Goal: Task Accomplishment & Management: Manage account settings

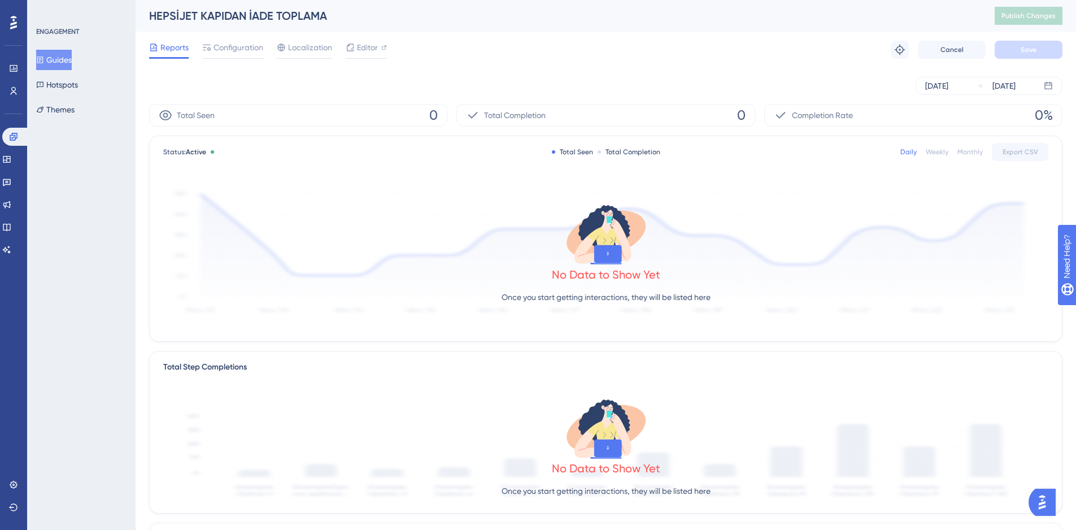
click at [70, 60] on button "Guides" at bounding box center [54, 60] width 36 height 20
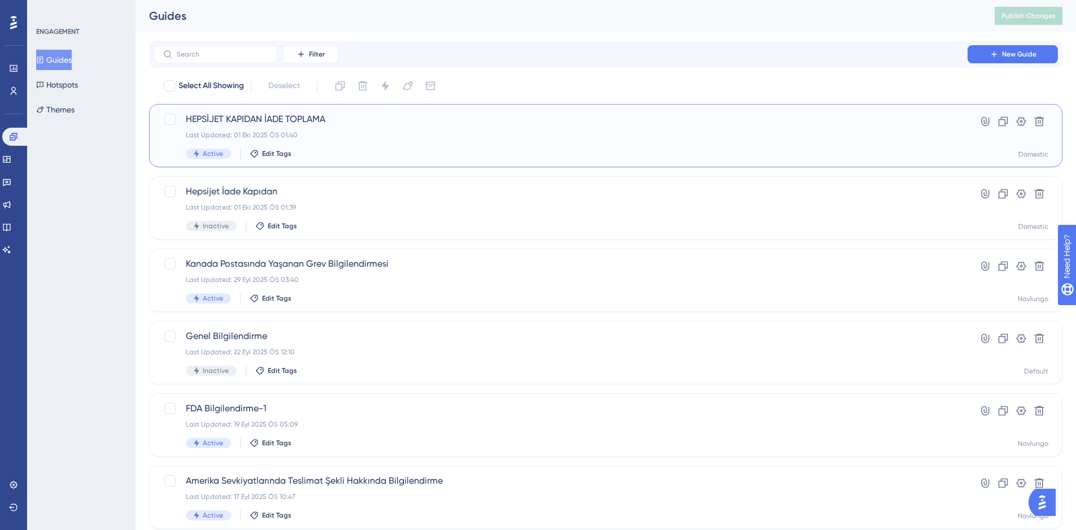
click at [440, 146] on div "HEPSİJET KAPIDAN İADE TOPLAMA Last Updated: 01 Eki 2025 ÖS 01:40 Active Edit Ta…" at bounding box center [560, 135] width 749 height 46
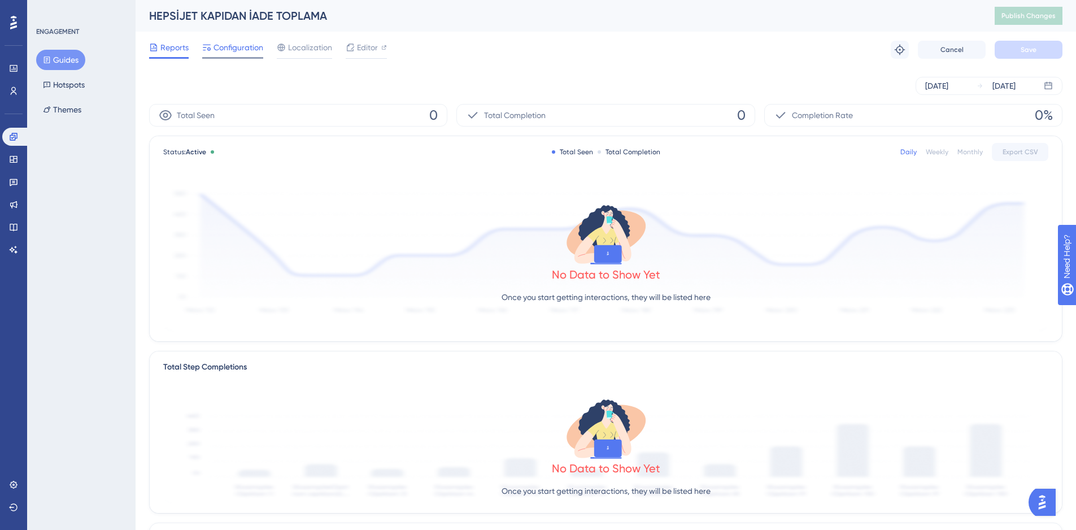
click at [225, 55] on div "Configuration" at bounding box center [232, 50] width 61 height 18
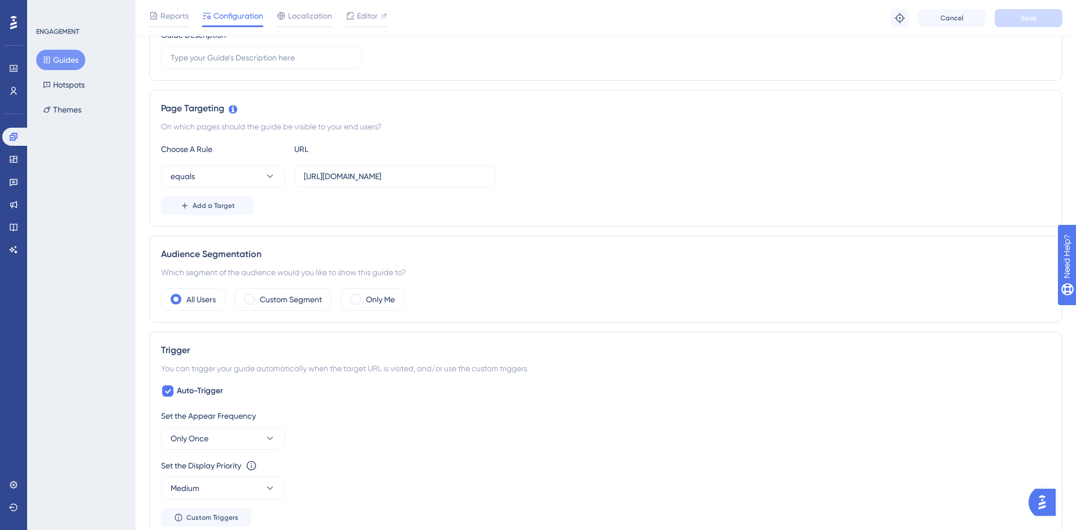
scroll to position [203, 0]
click at [228, 181] on button "equals" at bounding box center [223, 175] width 124 height 23
click at [239, 255] on div "contains contains" at bounding box center [222, 255] width 91 height 23
click at [1035, 23] on button "Save" at bounding box center [1028, 18] width 68 height 18
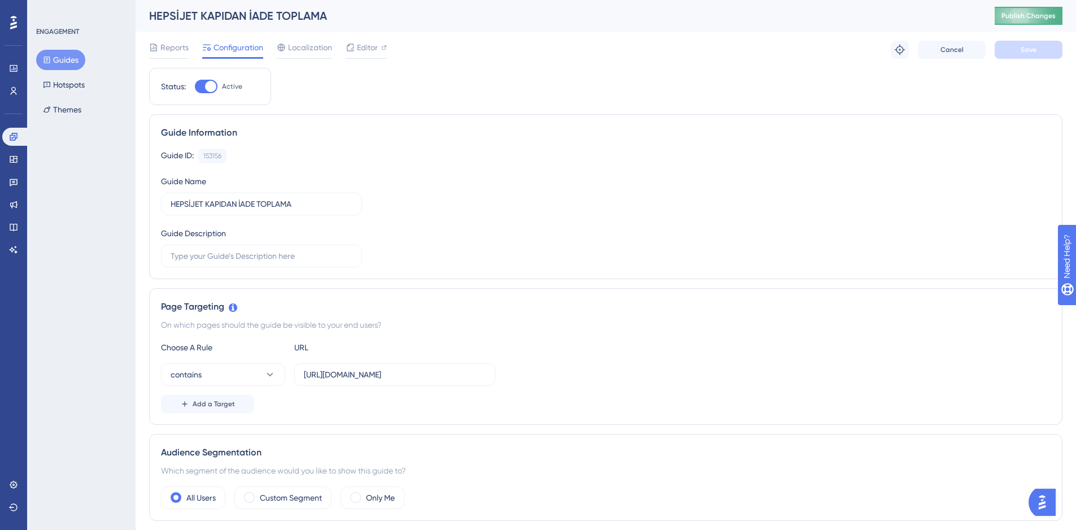
click at [1034, 11] on span "Publish Changes" at bounding box center [1028, 15] width 54 height 9
click at [168, 44] on span "Reports" at bounding box center [174, 48] width 28 height 14
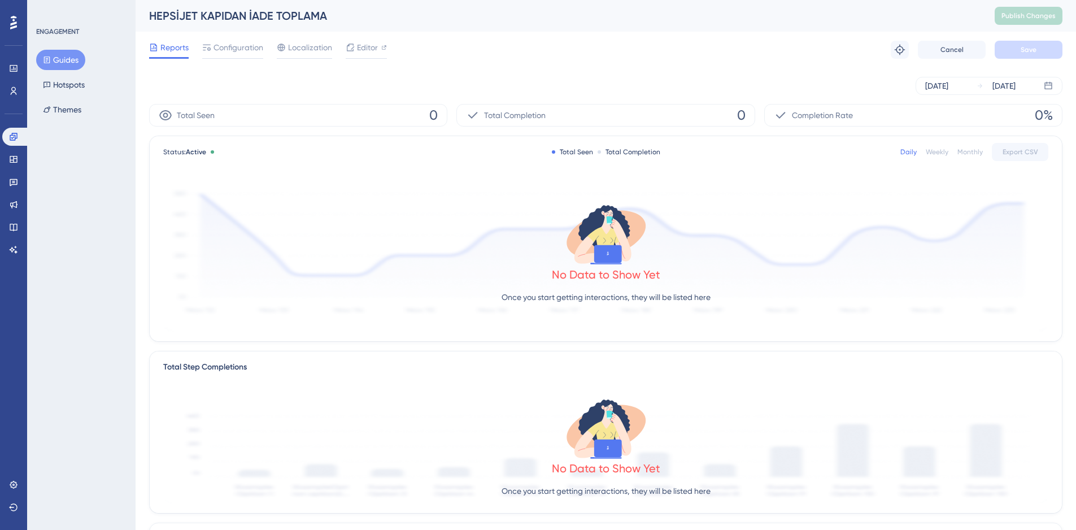
click at [229, 48] on span "Configuration" at bounding box center [238, 48] width 50 height 14
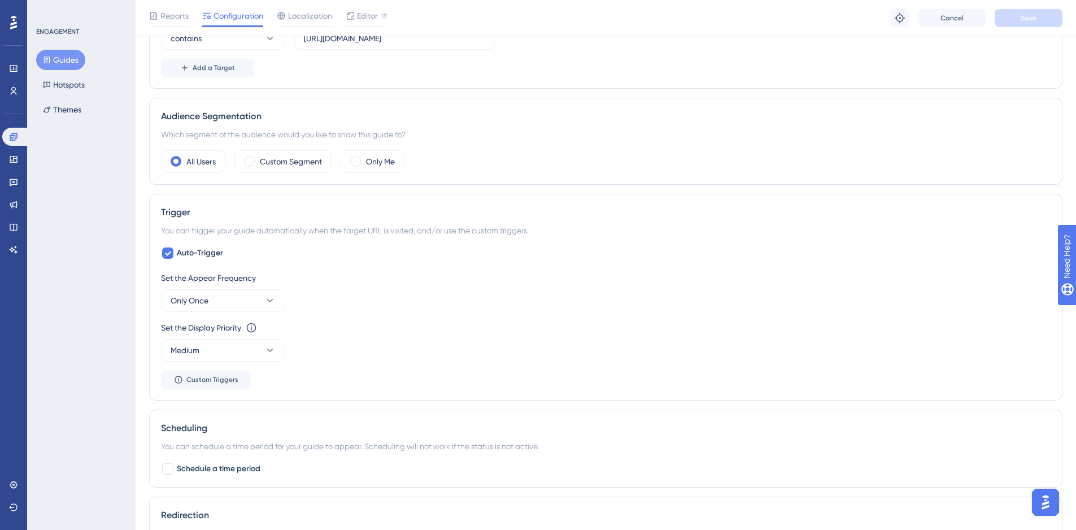
scroll to position [263, 0]
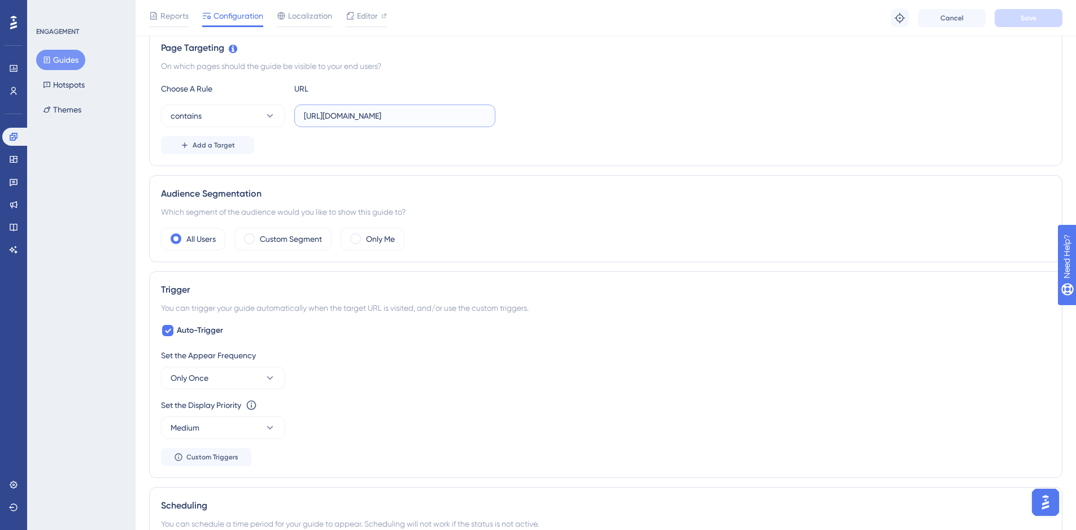
click at [372, 112] on input "https://domestic.navlungo.com/tr/" at bounding box center [395, 116] width 182 height 12
paste input "panel/posts/list/1"
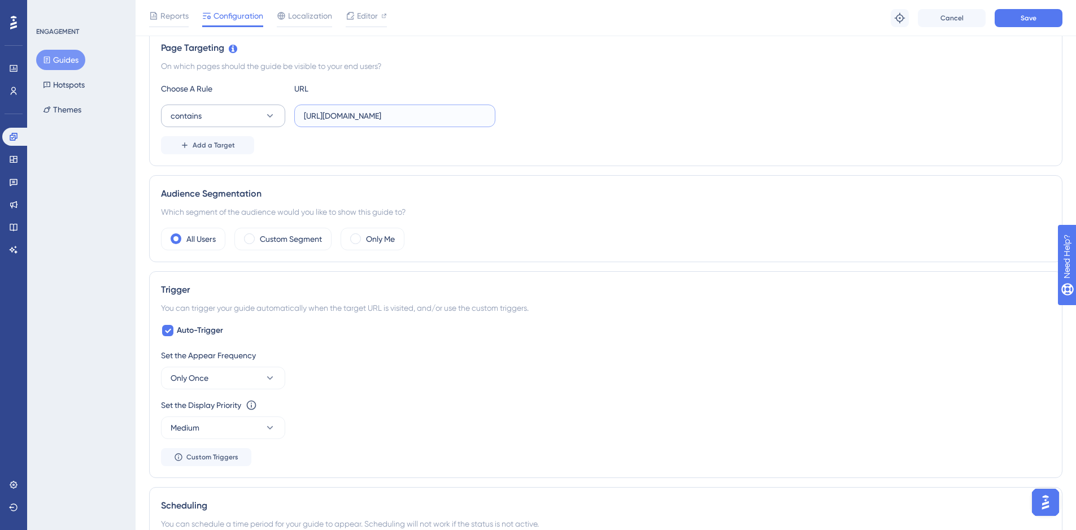
type input "[URL][DOMAIN_NAME]"
click at [254, 120] on button "contains" at bounding box center [223, 115] width 124 height 23
click at [251, 193] on div "contains contains" at bounding box center [222, 195] width 91 height 23
click at [1035, 17] on span "Save" at bounding box center [1028, 18] width 16 height 9
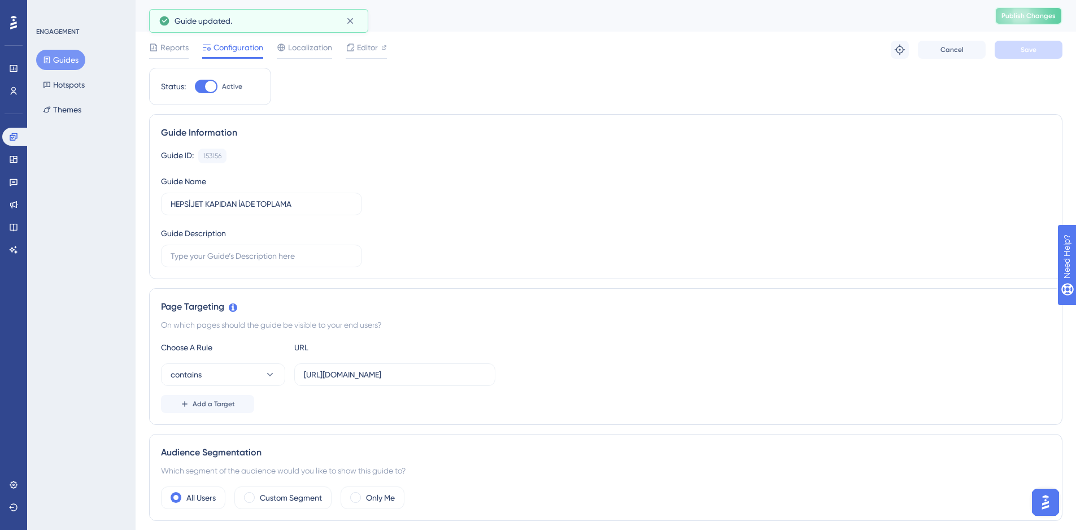
click at [1037, 12] on span "Publish Changes" at bounding box center [1028, 15] width 54 height 9
click at [193, 46] on div "Reports Configuration Localization Editor" at bounding box center [268, 50] width 238 height 18
click at [174, 47] on span "Reports" at bounding box center [174, 48] width 28 height 14
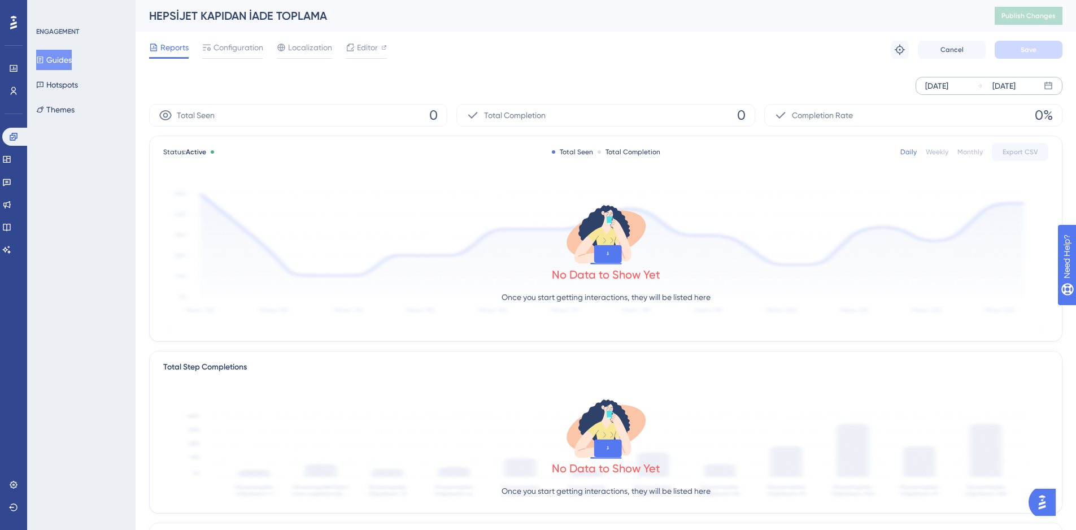
click at [972, 82] on div "[DATE] [DATE]" at bounding box center [988, 86] width 147 height 18
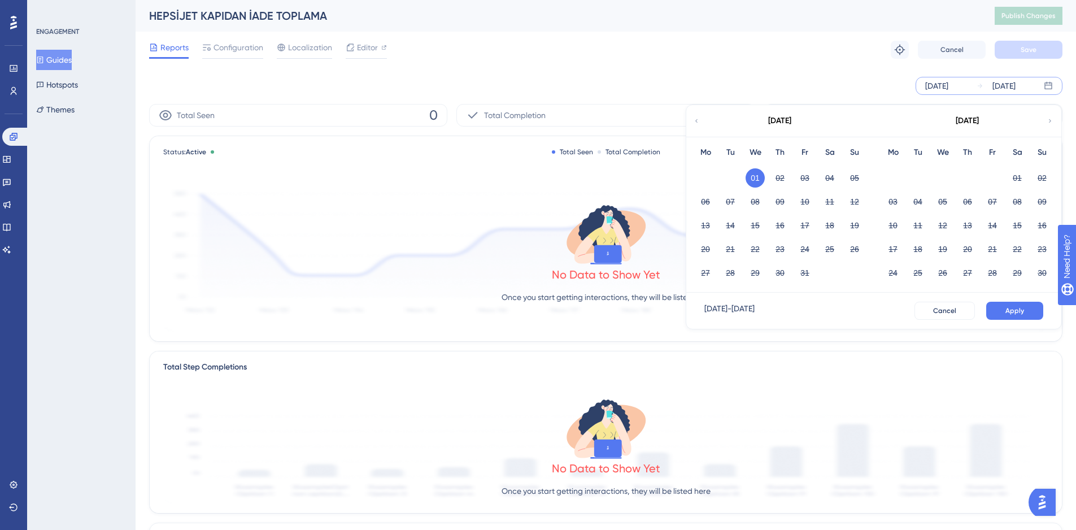
click at [791, 58] on div "Reports Configuration Localization Editor Troubleshoot Cancel Save" at bounding box center [605, 50] width 913 height 36
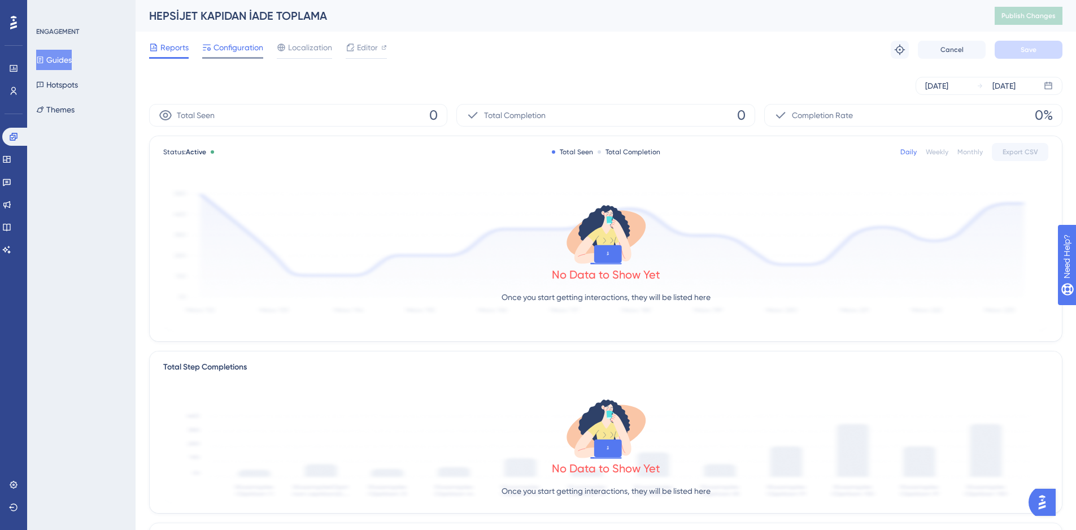
click at [238, 42] on span "Configuration" at bounding box center [238, 48] width 50 height 14
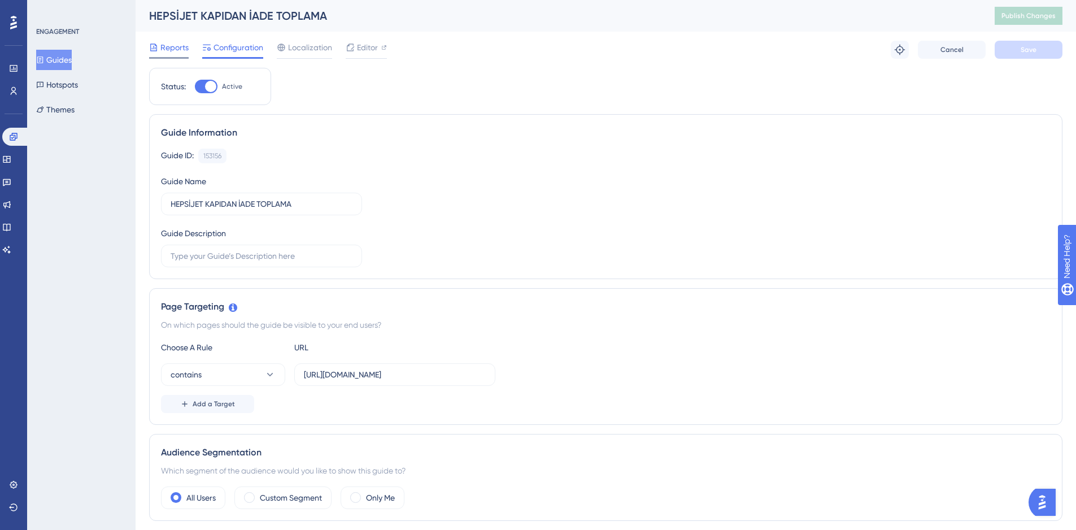
click at [178, 56] on div "Reports" at bounding box center [169, 50] width 40 height 18
